Goal: Task Accomplishment & Management: Use online tool/utility

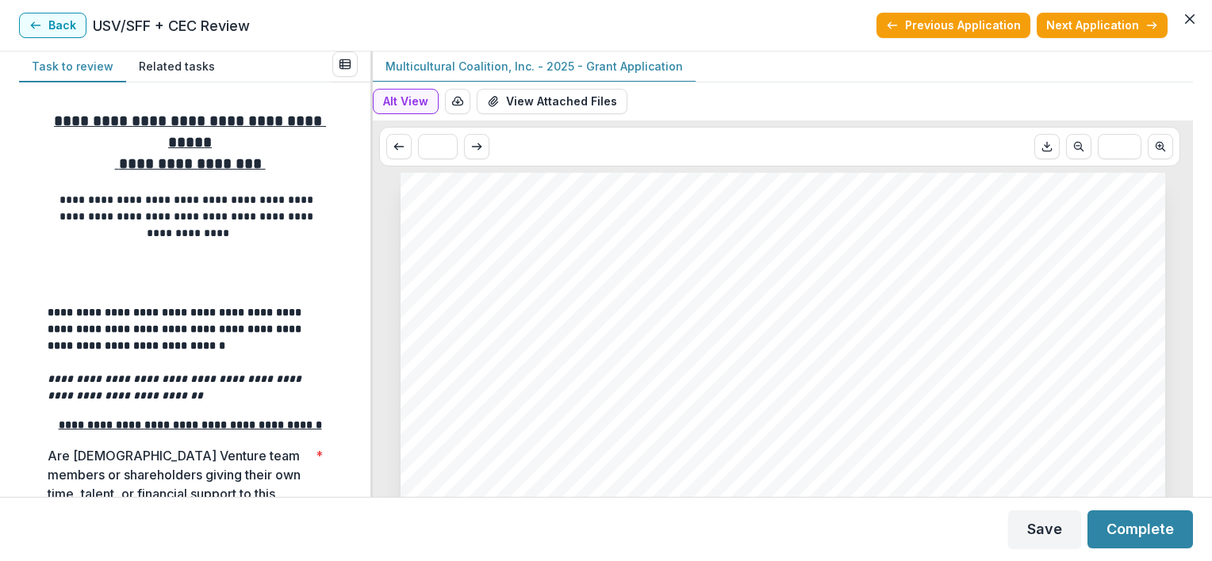
scroll to position [6449, 0]
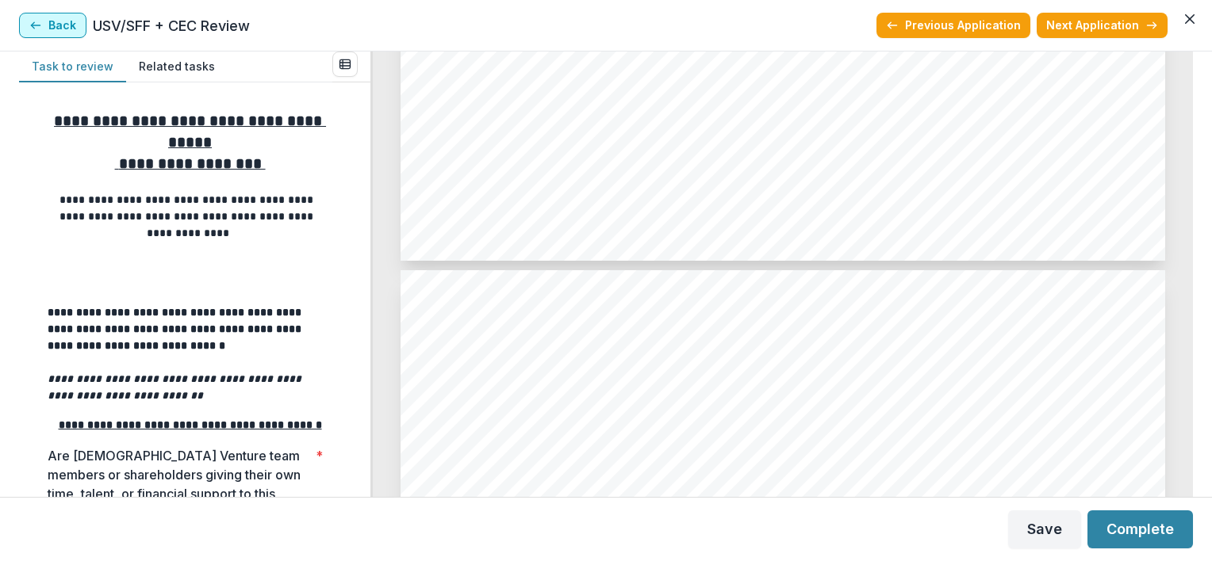
click at [69, 25] on button "Back" at bounding box center [52, 25] width 67 height 25
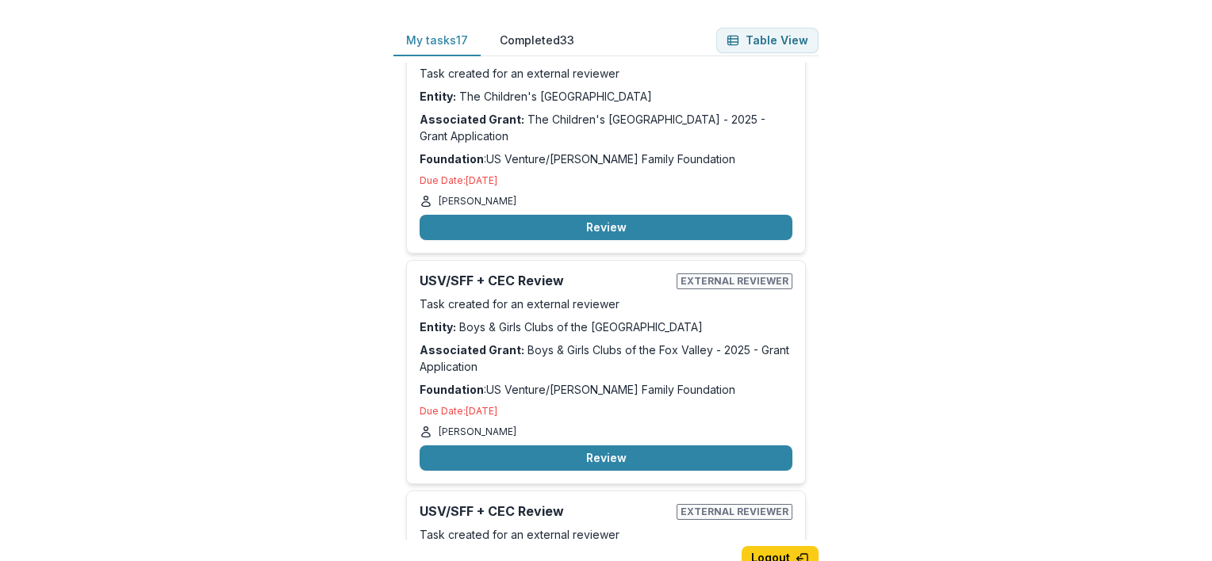
scroll to position [2960, 0]
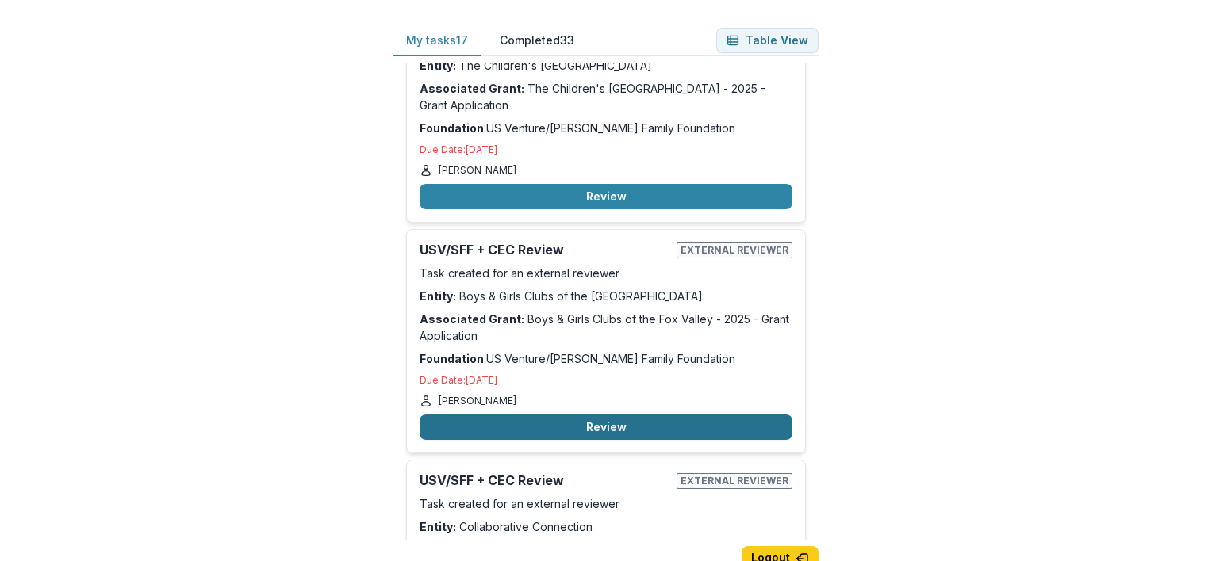
click at [594, 422] on button "Review" at bounding box center [605, 427] width 373 height 25
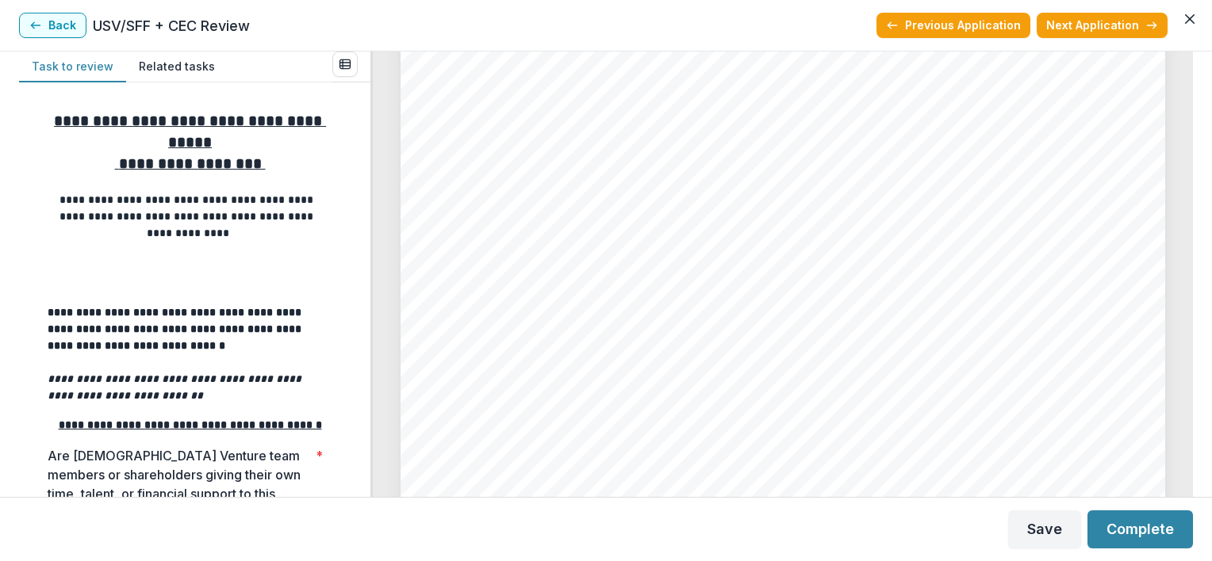
scroll to position [4863, 0]
click at [63, 23] on button "Back" at bounding box center [52, 25] width 67 height 25
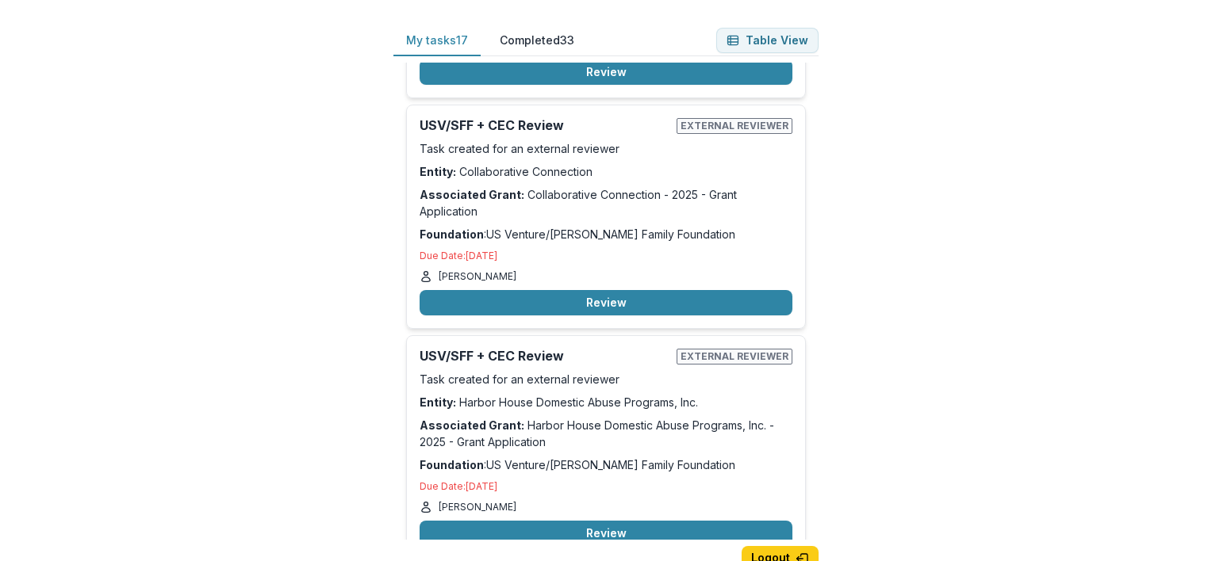
scroll to position [3337, 0]
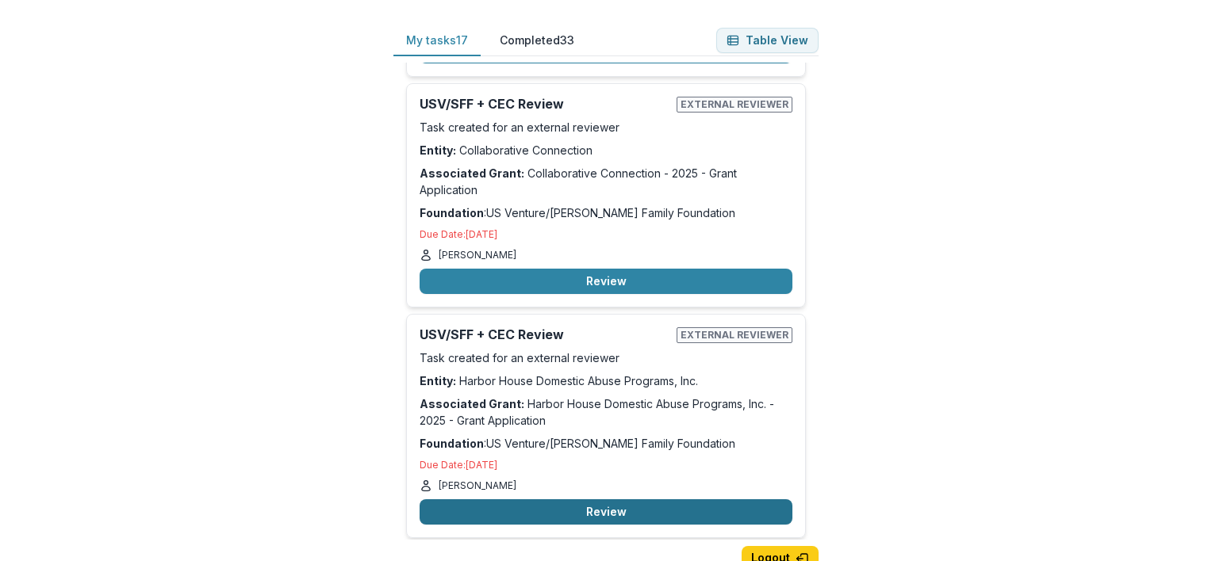
click at [557, 500] on button "Review" at bounding box center [605, 512] width 373 height 25
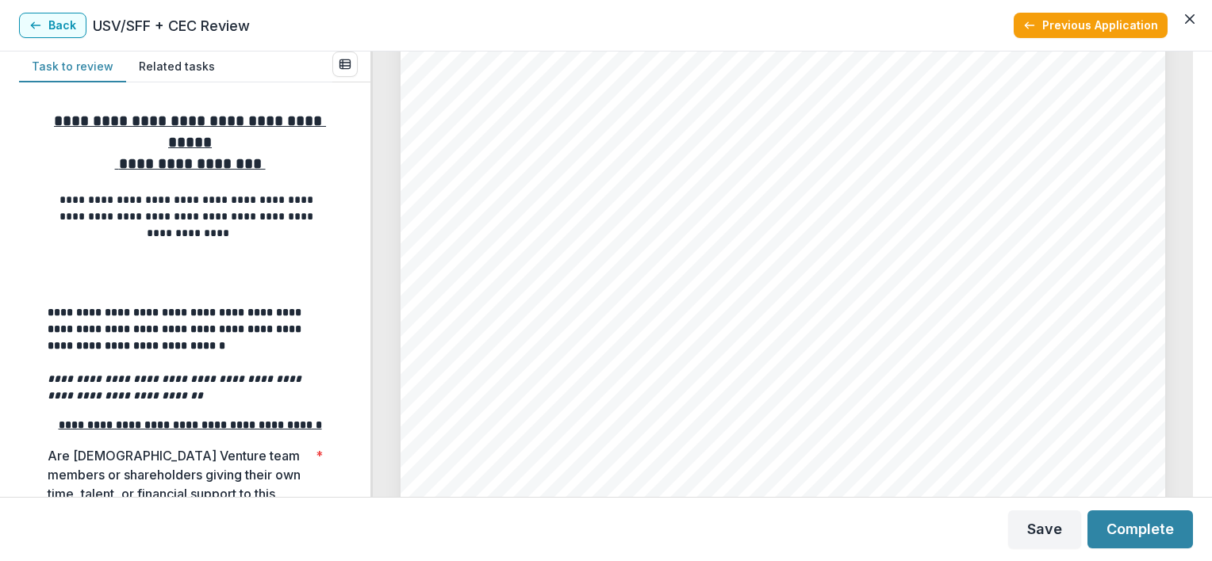
scroll to position [3806, 0]
click at [48, 21] on button "Back" at bounding box center [52, 25] width 67 height 25
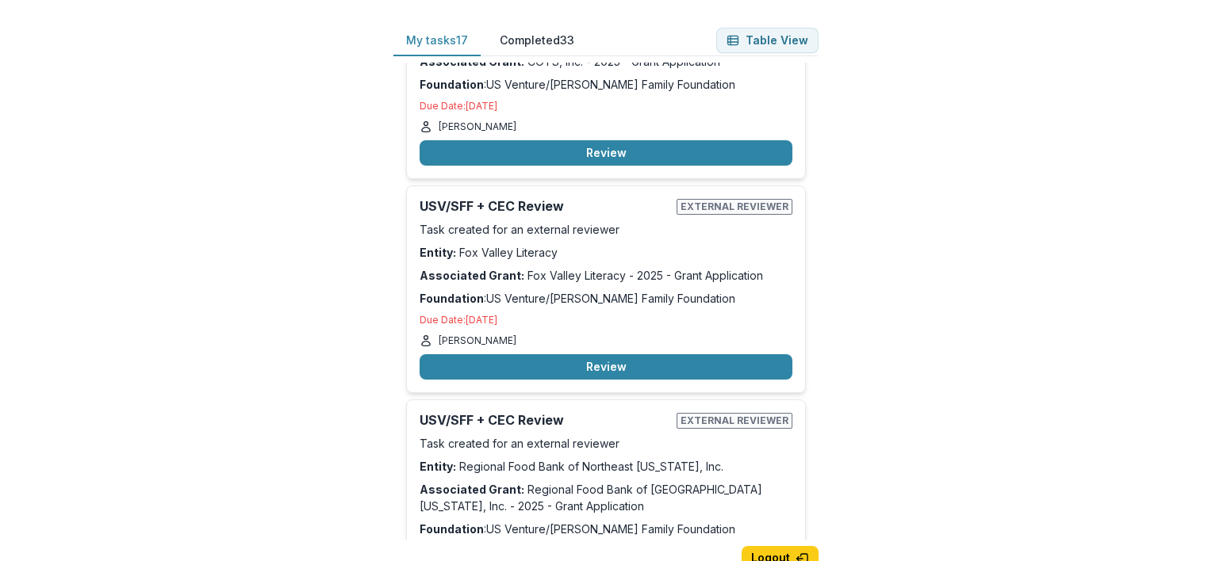
scroll to position [1645, 0]
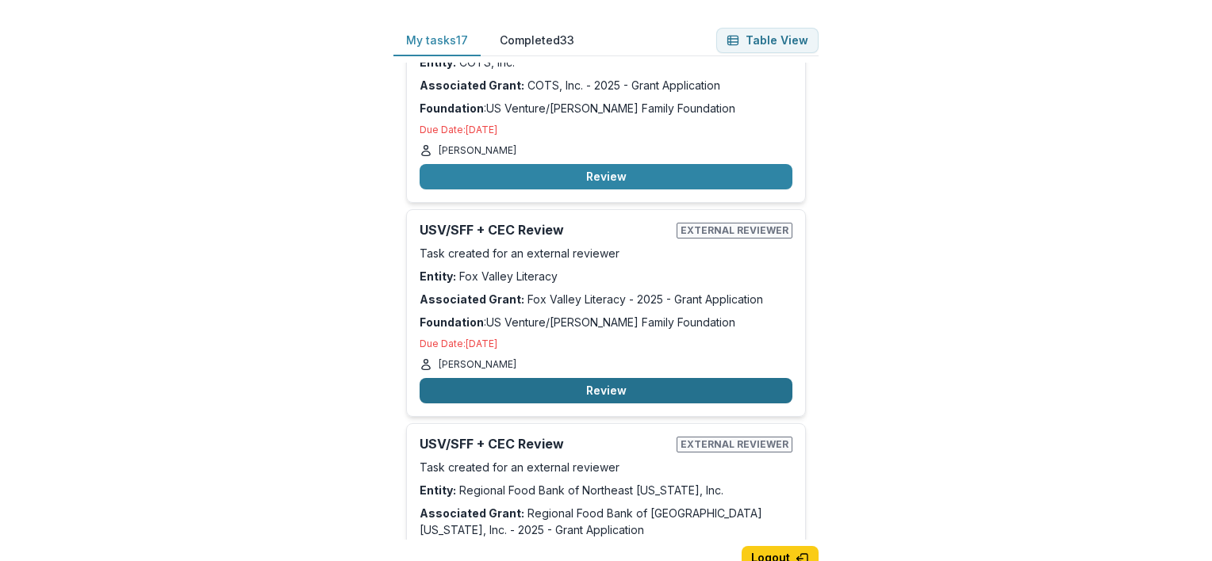
click at [567, 378] on button "Review" at bounding box center [605, 390] width 373 height 25
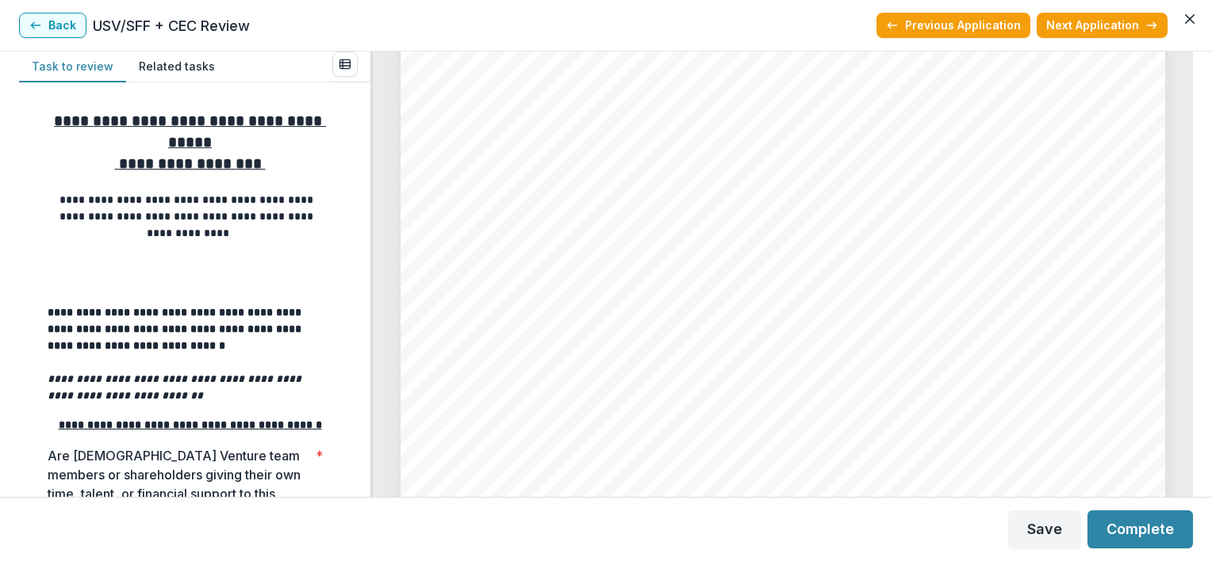
scroll to position [6074, 0]
click at [59, 28] on button "Back" at bounding box center [52, 25] width 67 height 25
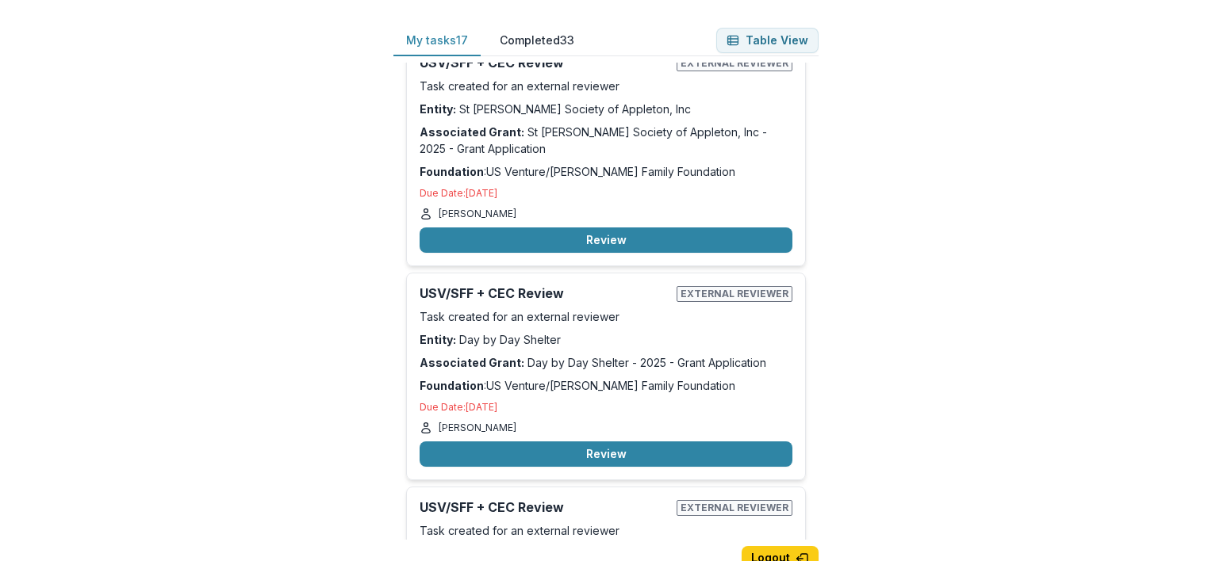
scroll to position [2537, 0]
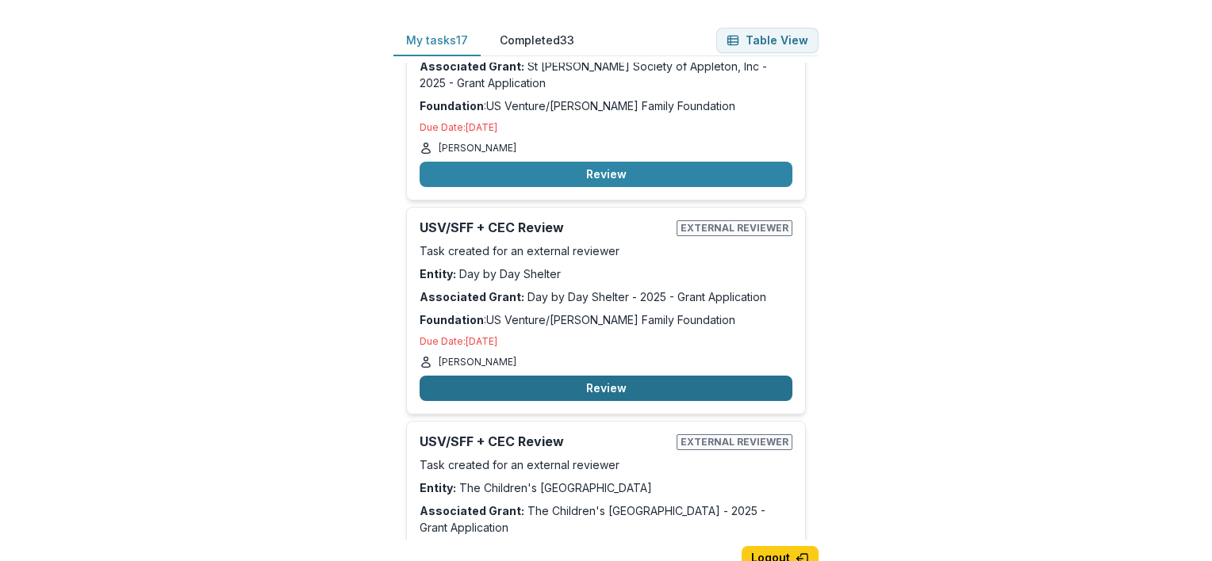
click at [552, 381] on button "Review" at bounding box center [605, 388] width 373 height 25
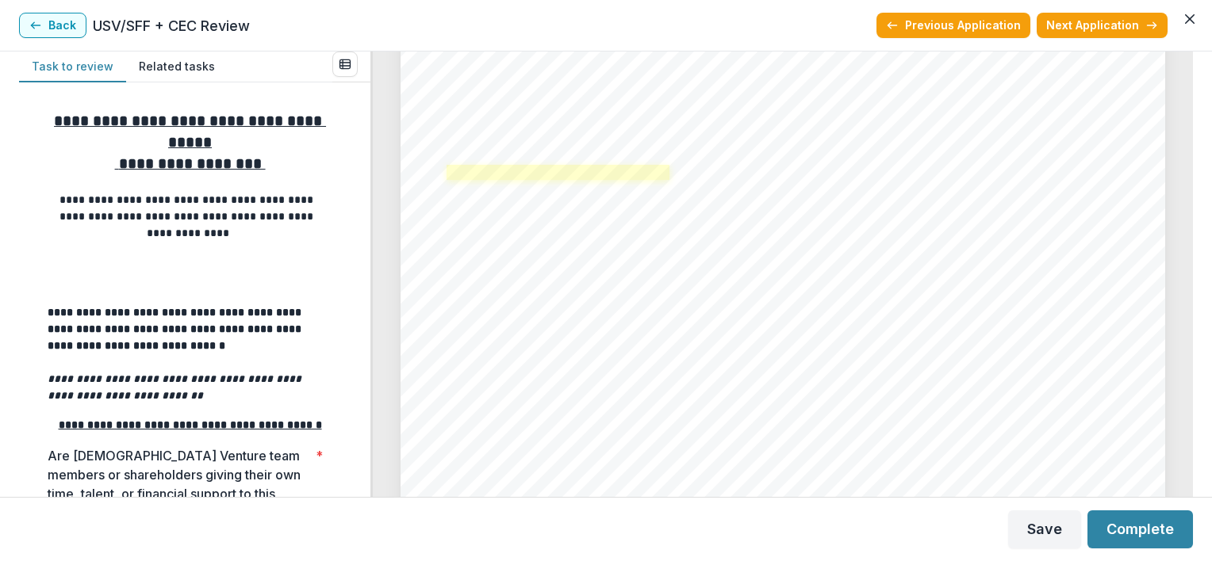
scroll to position [1480, 0]
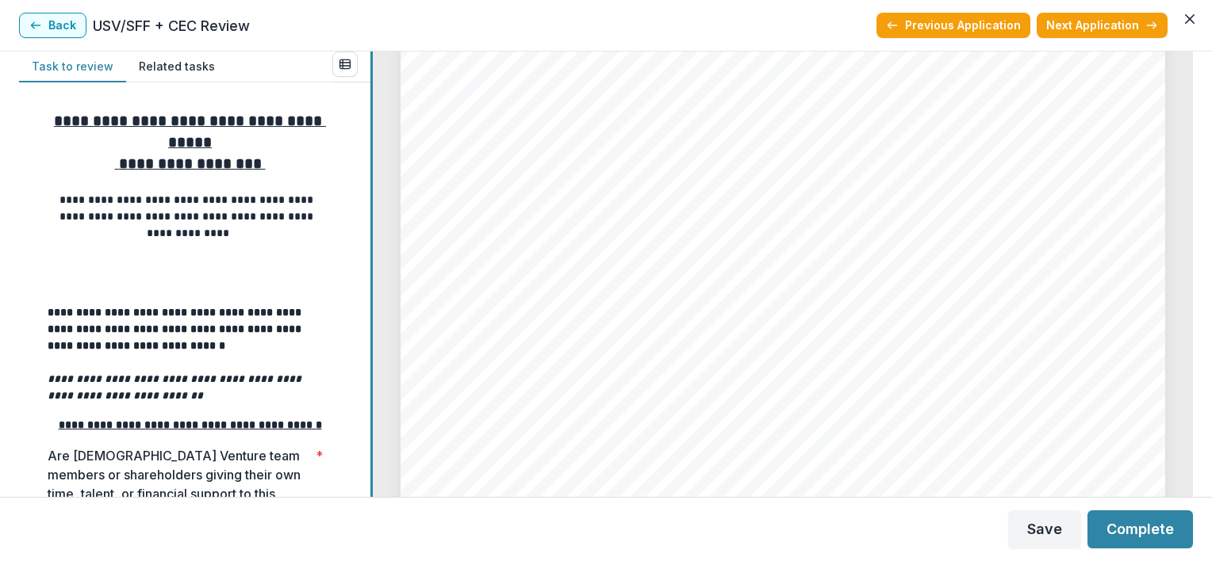
click at [317, 261] on div "**********" at bounding box center [606, 275] width 1174 height 446
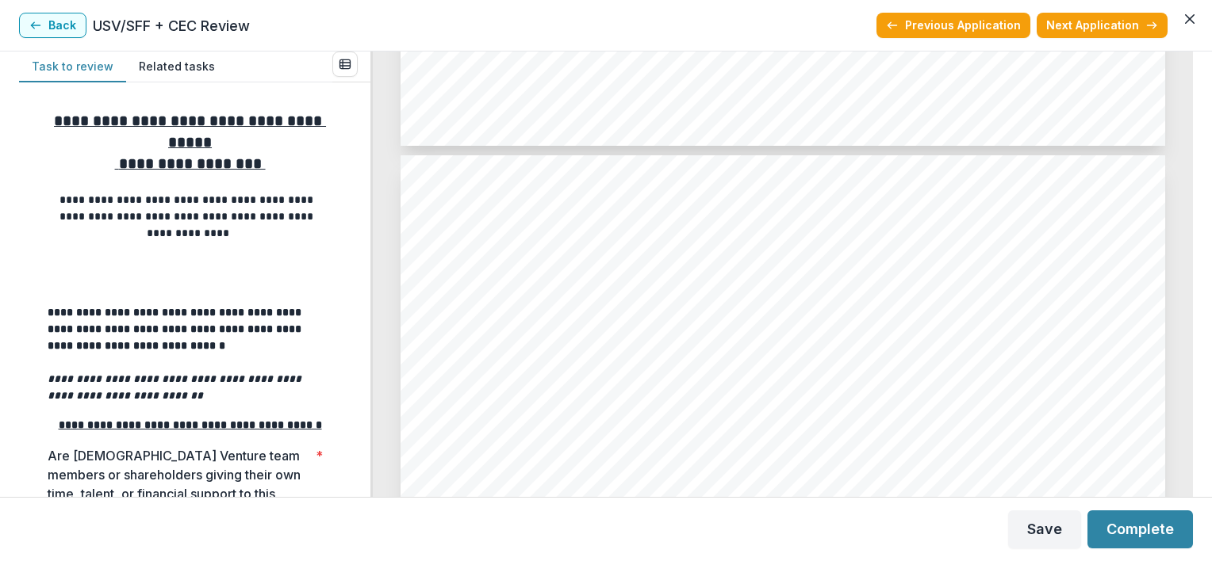
scroll to position [2220, 0]
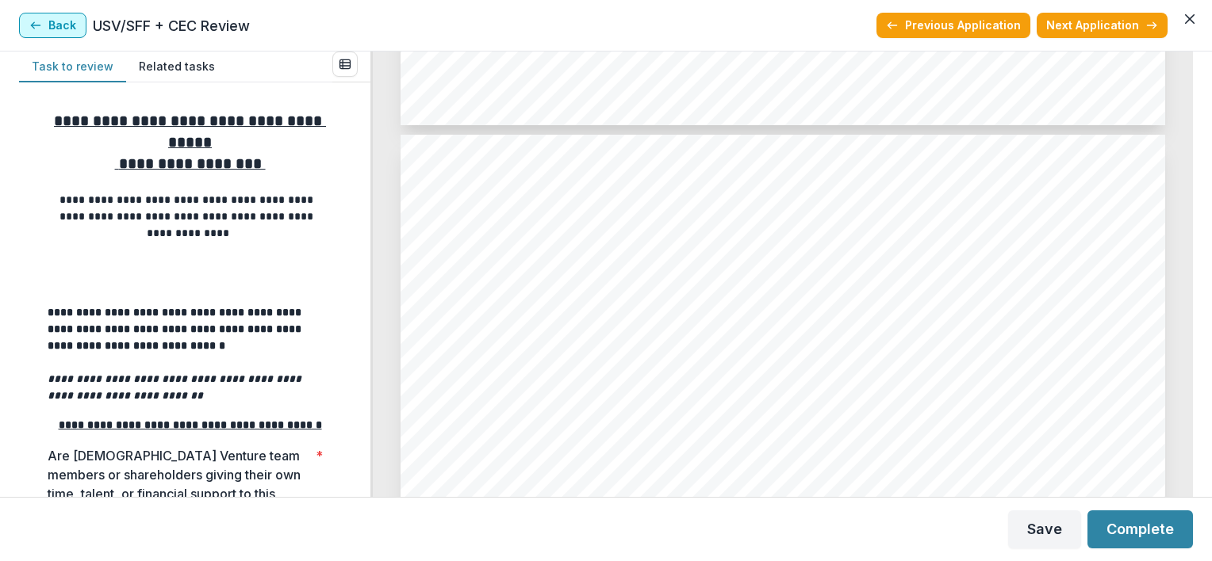
click at [48, 26] on button "Back" at bounding box center [52, 25] width 67 height 25
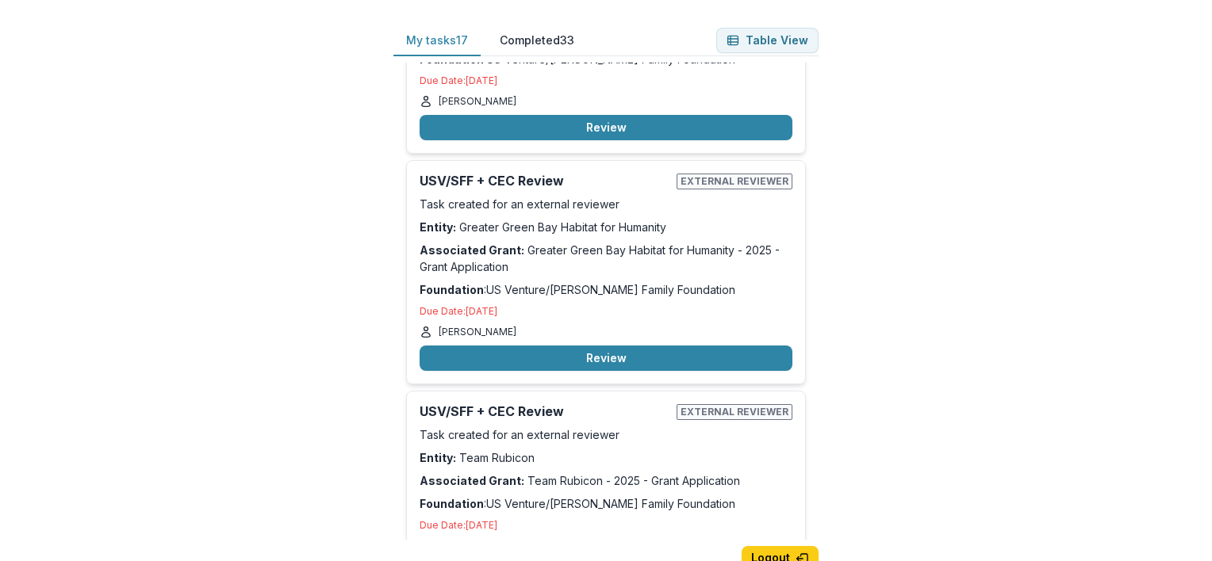
scroll to position [271, 0]
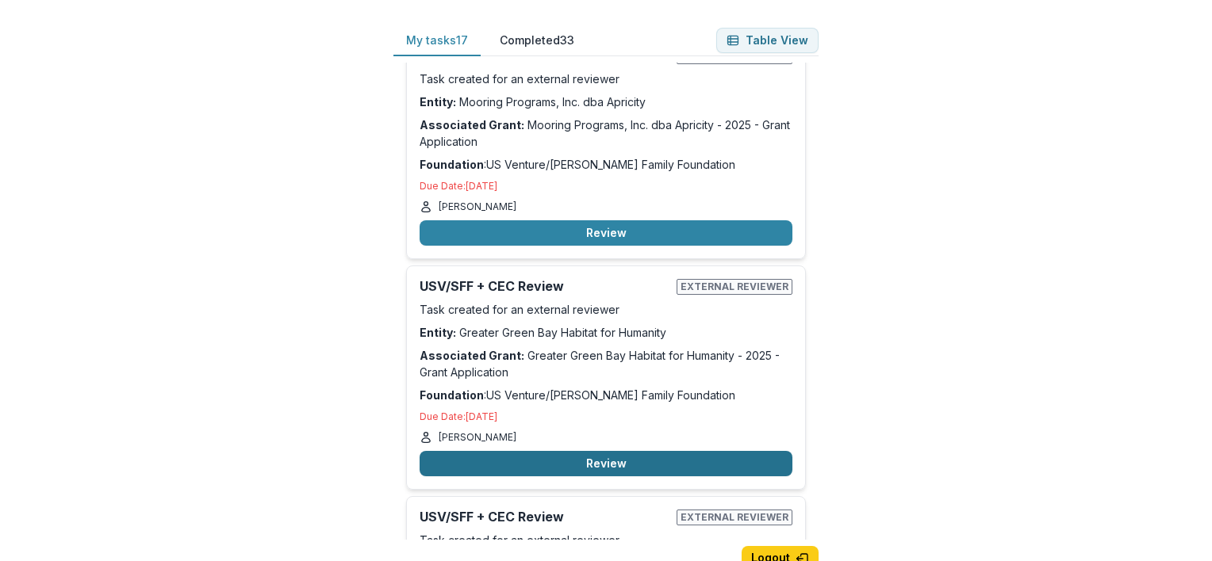
click at [561, 460] on button "Review" at bounding box center [605, 463] width 373 height 25
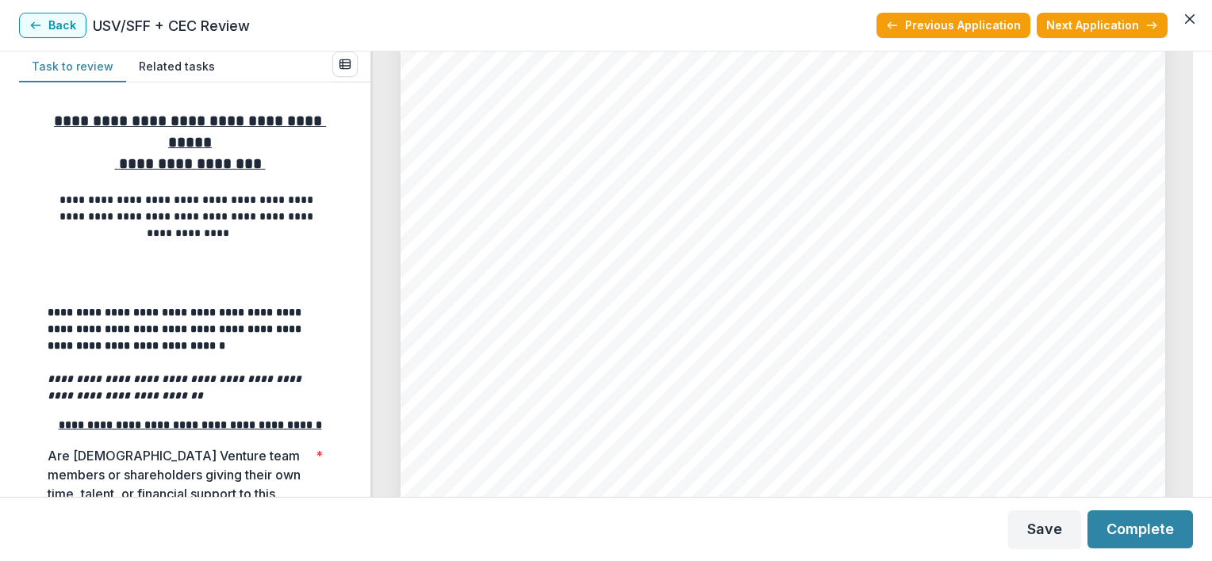
scroll to position [2326, 0]
click at [67, 23] on button "Back" at bounding box center [52, 25] width 67 height 25
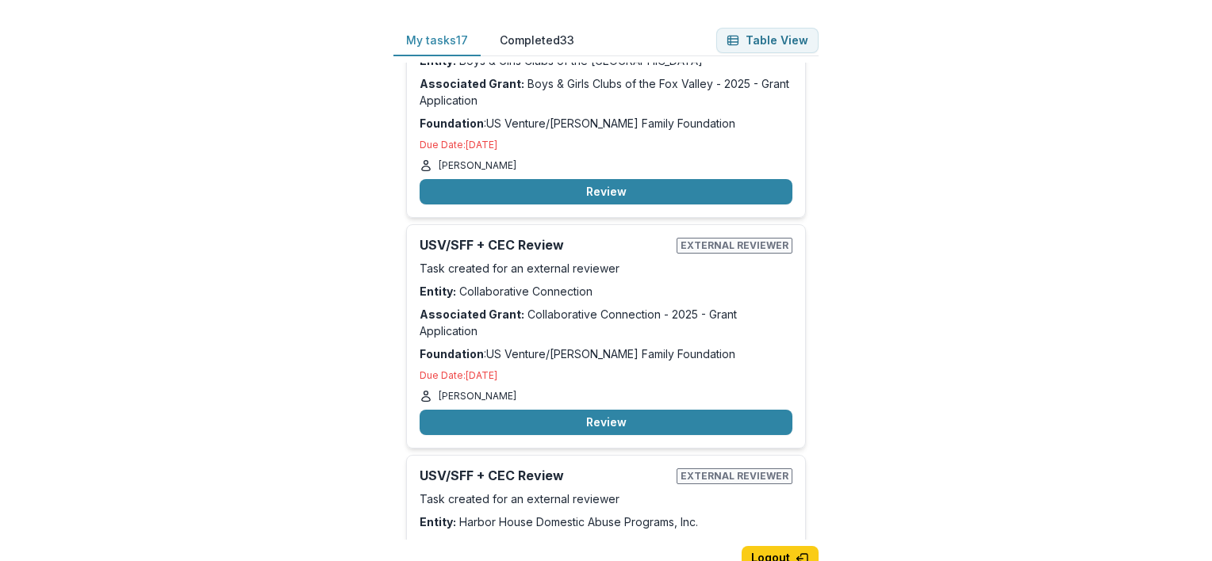
scroll to position [3231, 0]
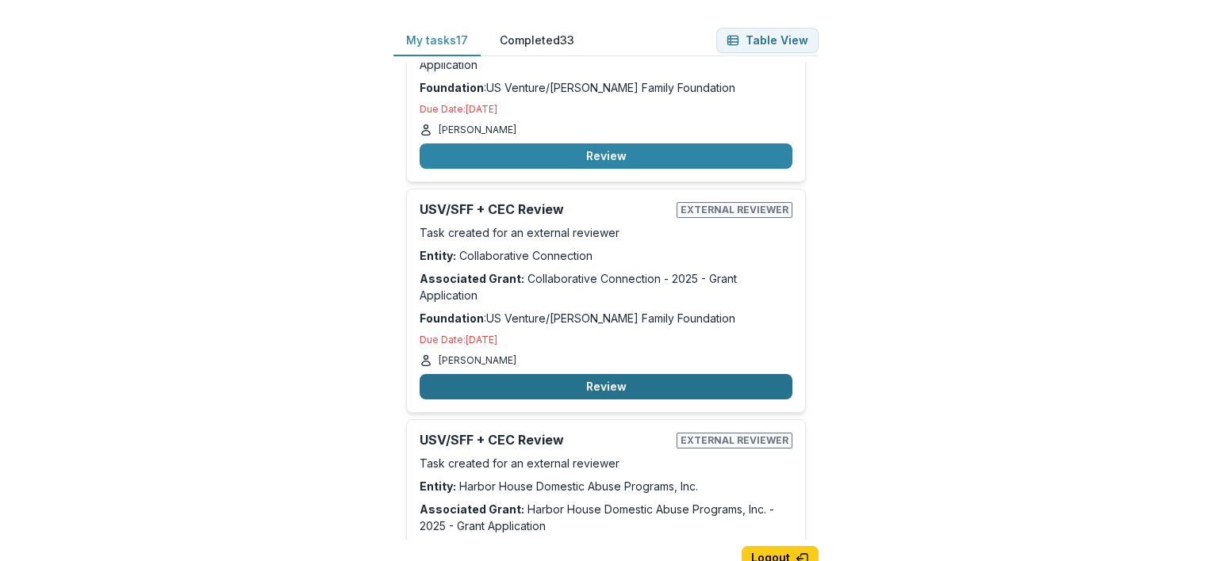
click at [565, 375] on button "Review" at bounding box center [605, 386] width 373 height 25
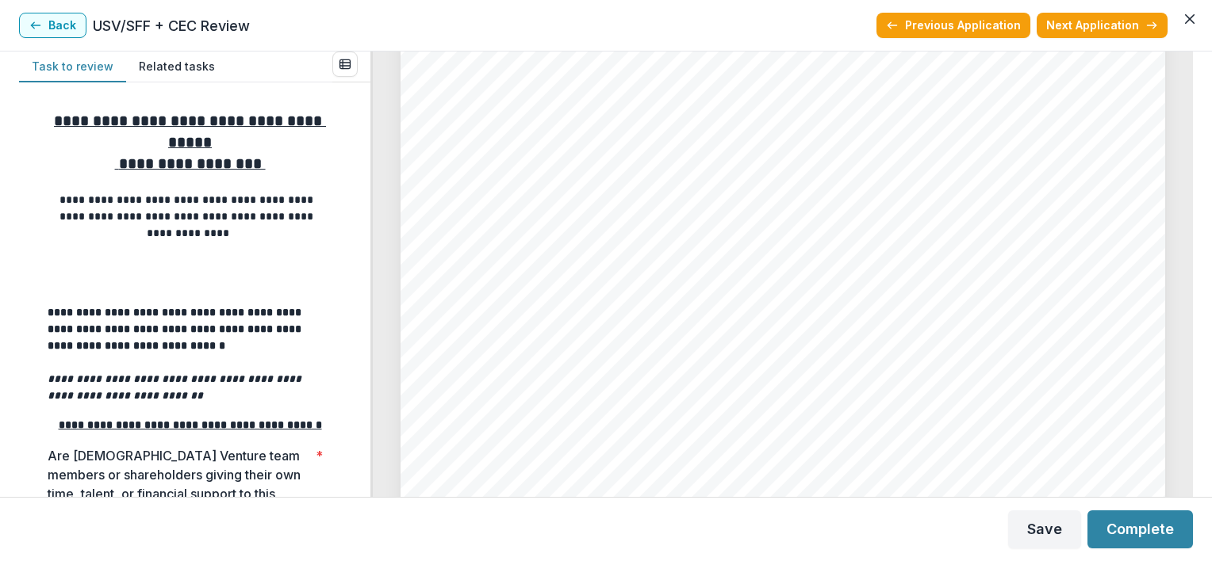
scroll to position [4758, 0]
click at [44, 28] on button "Back" at bounding box center [52, 25] width 67 height 25
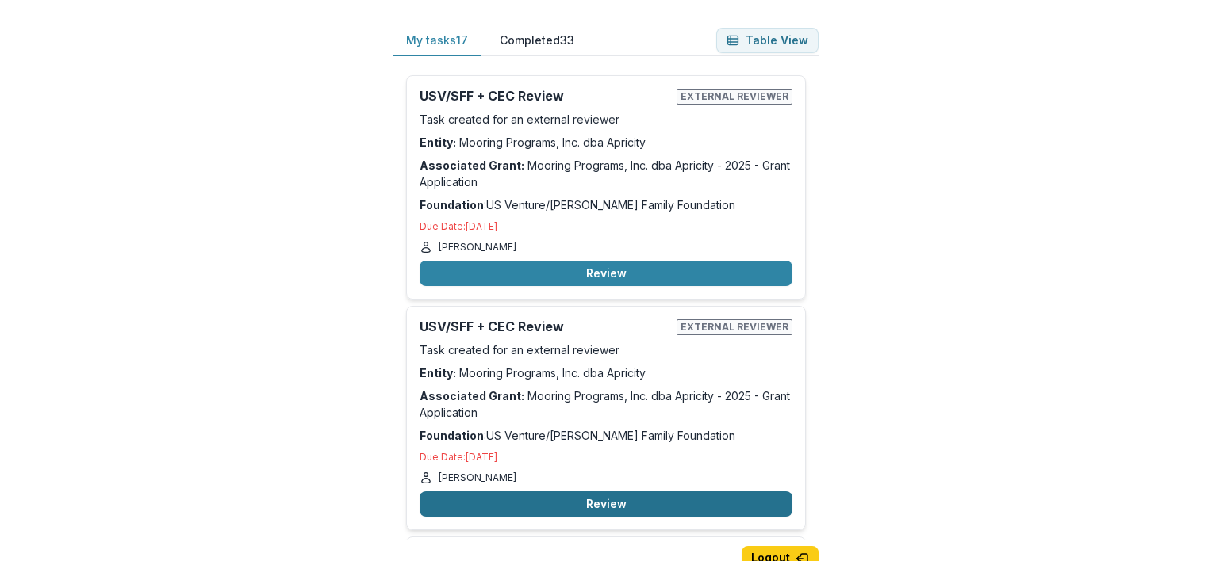
click at [619, 500] on button "Review" at bounding box center [605, 504] width 373 height 25
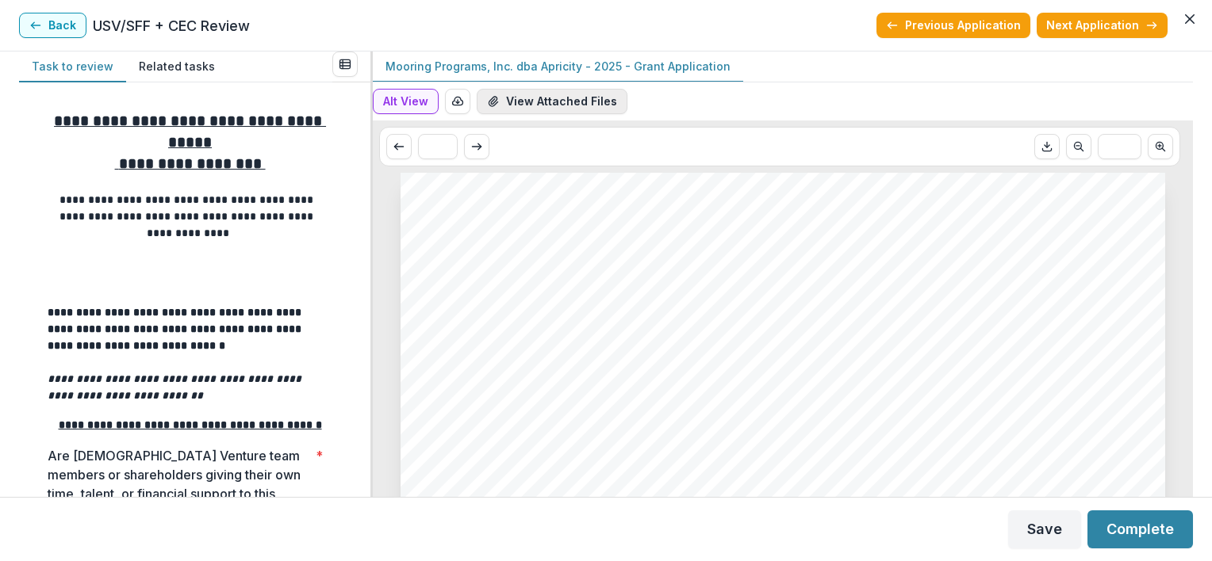
click at [599, 107] on button "View Attached Files" at bounding box center [552, 101] width 151 height 25
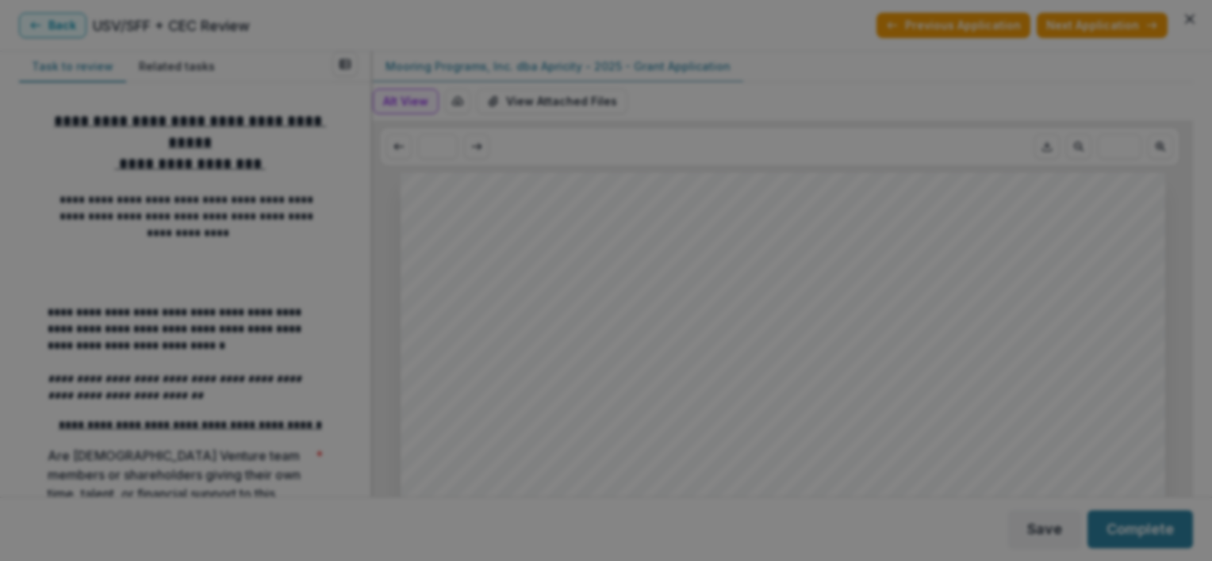
scroll to position [277, 0]
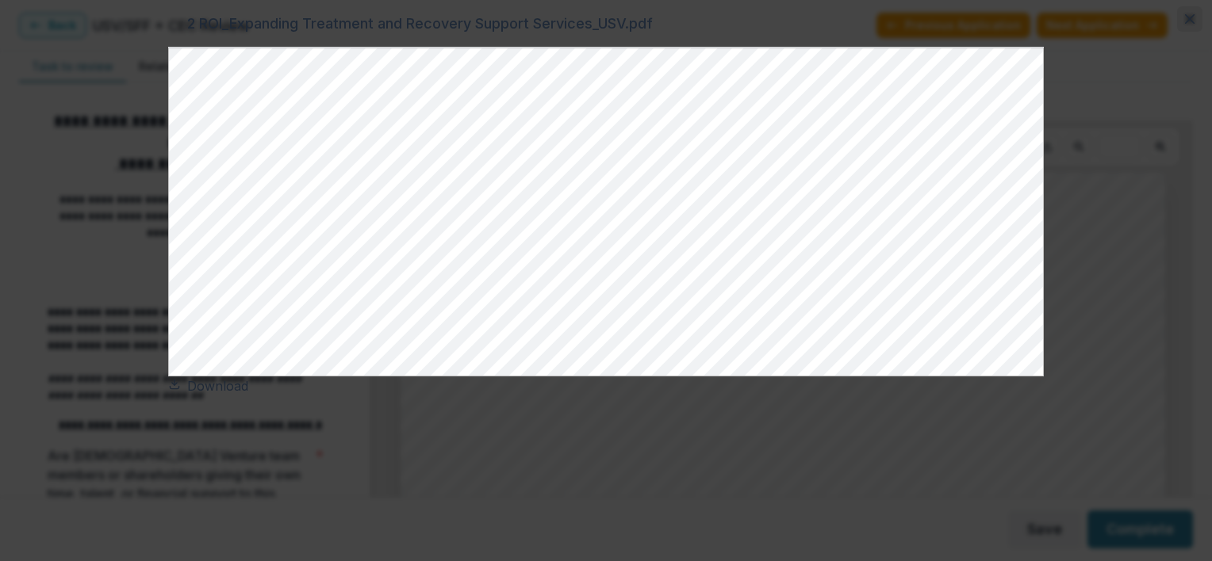
click at [1185, 24] on icon "Close" at bounding box center [1190, 19] width 10 height 10
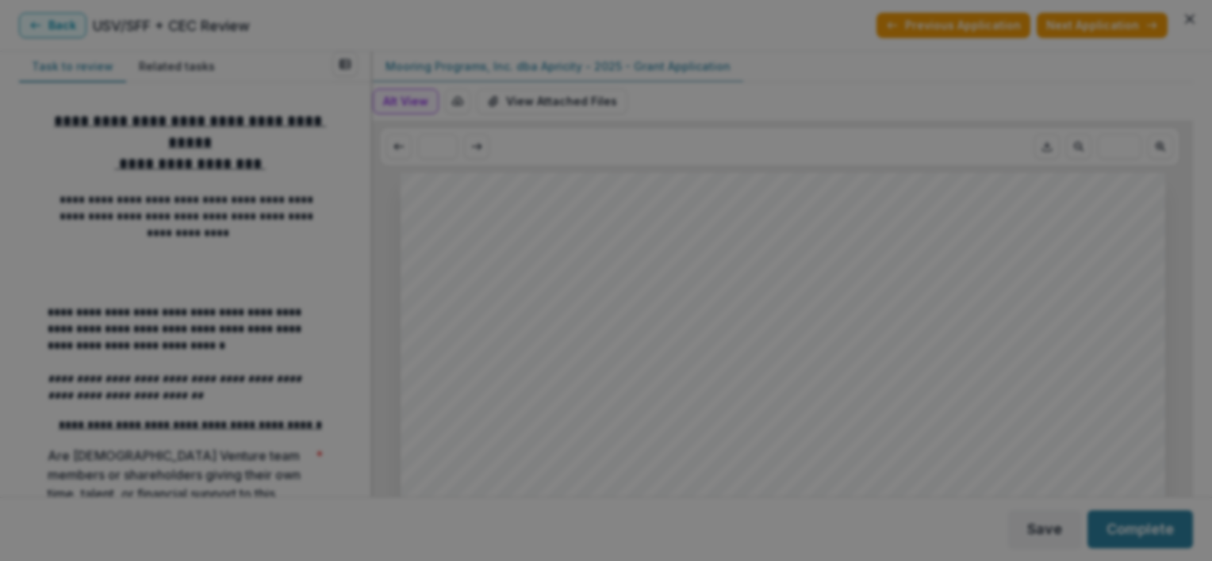
scroll to position [383, 0]
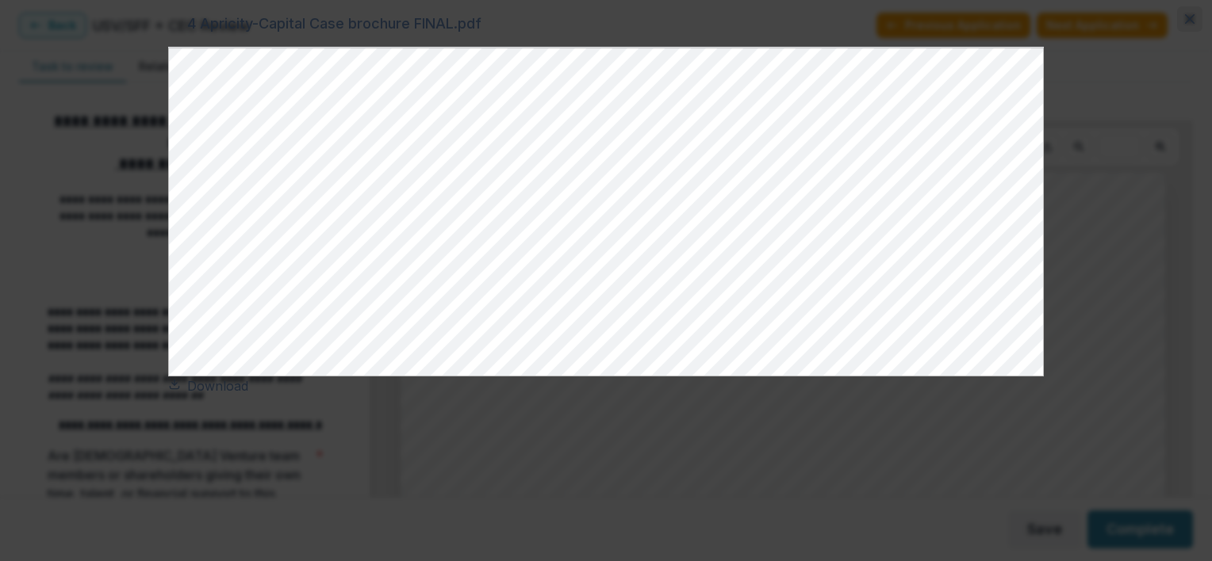
click at [1177, 32] on button "Close" at bounding box center [1189, 18] width 25 height 25
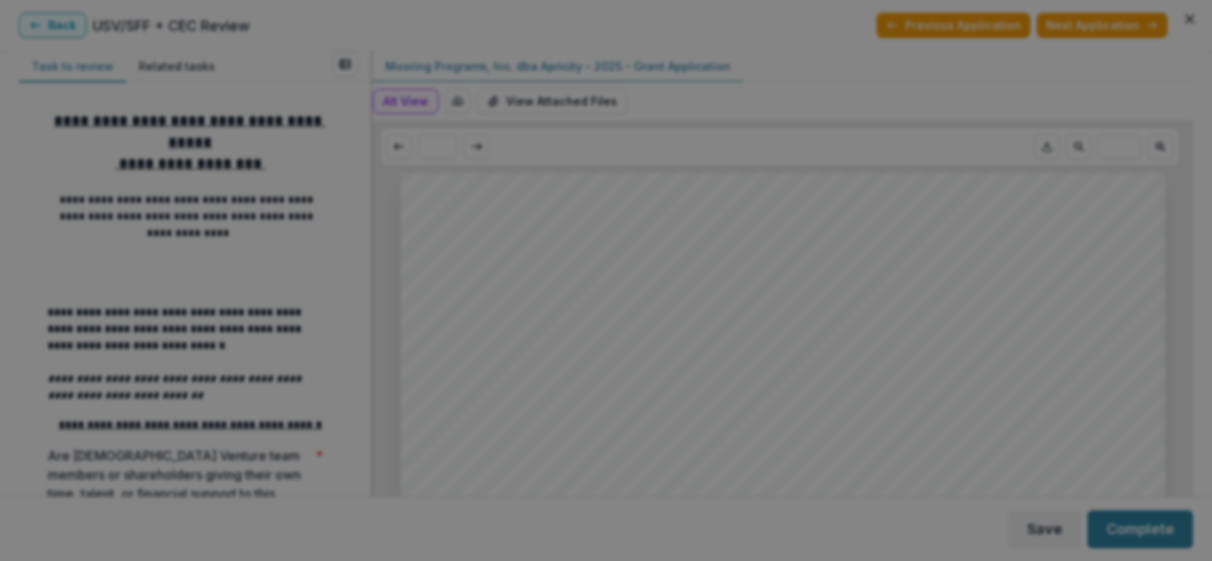
scroll to position [700, 0]
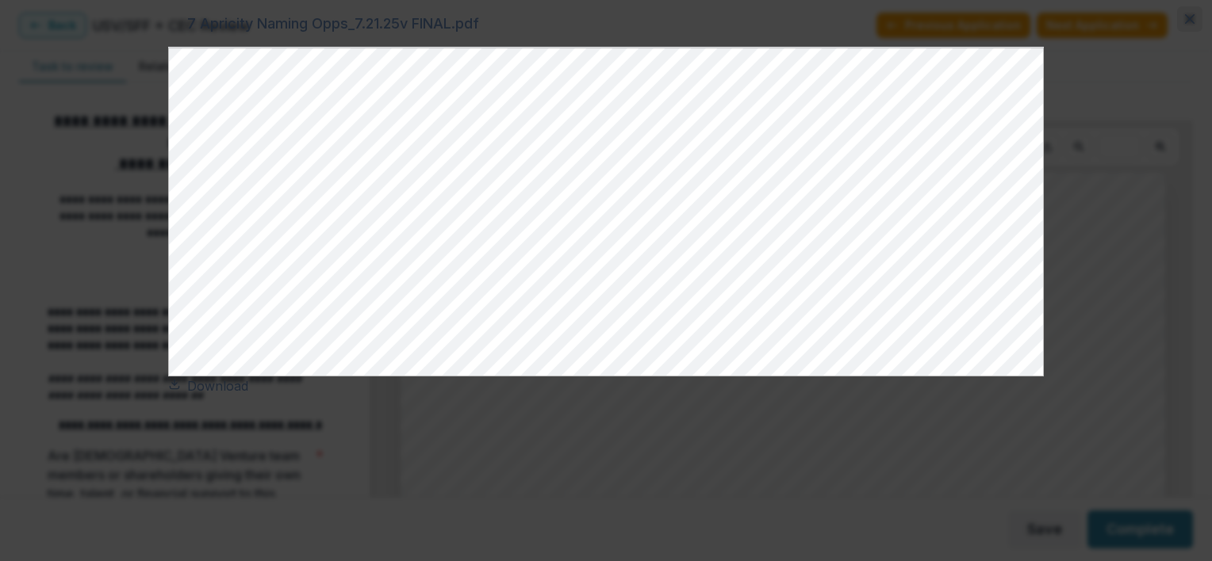
click at [1177, 32] on button "Close" at bounding box center [1189, 18] width 25 height 25
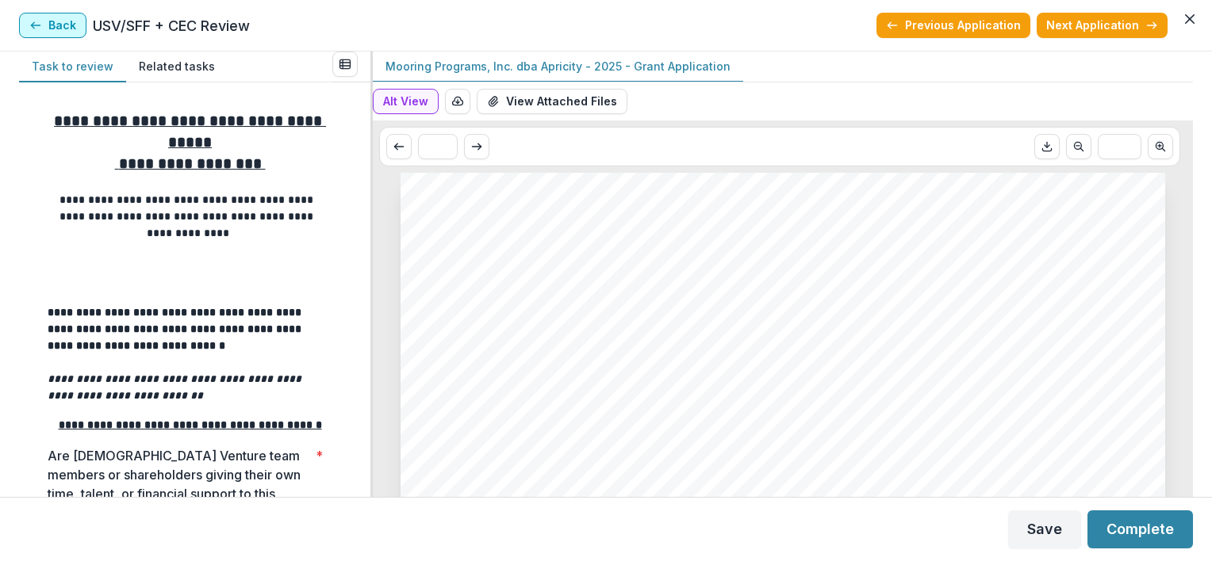
click at [57, 29] on button "Back" at bounding box center [52, 25] width 67 height 25
